Goal: Navigation & Orientation: Find specific page/section

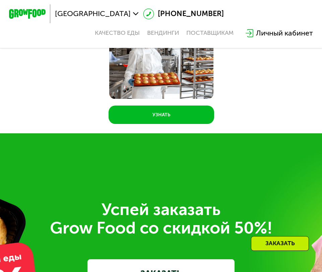
scroll to position [2624, 0]
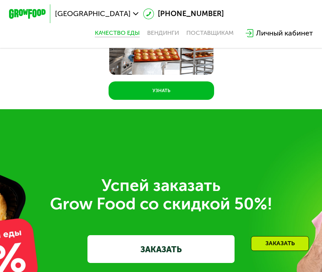
click at [112, 34] on link "Качество еды" at bounding box center [117, 33] width 45 height 7
